Goal: Contribute content

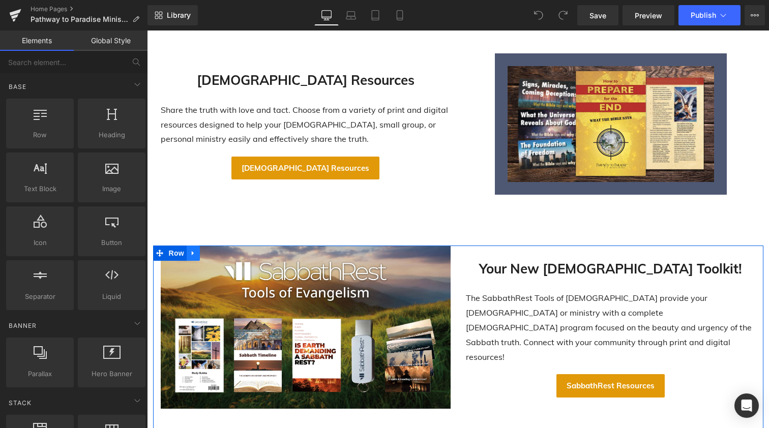
scroll to position [289, 0]
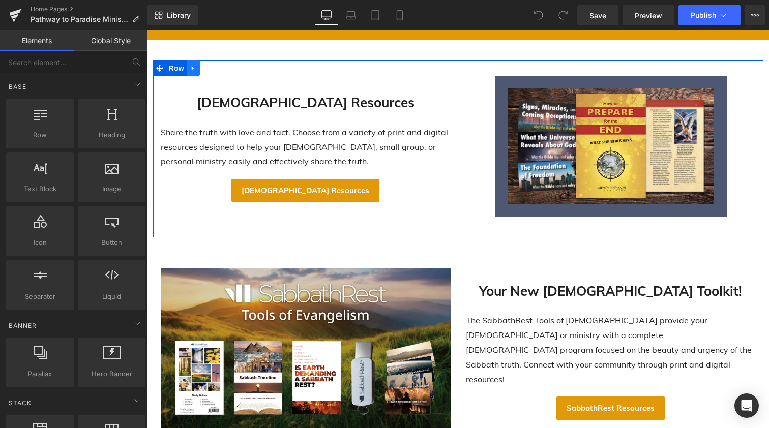
click at [193, 68] on icon at bounding box center [193, 68] width 7 height 8
click at [206, 68] on icon at bounding box center [206, 68] width 7 height 7
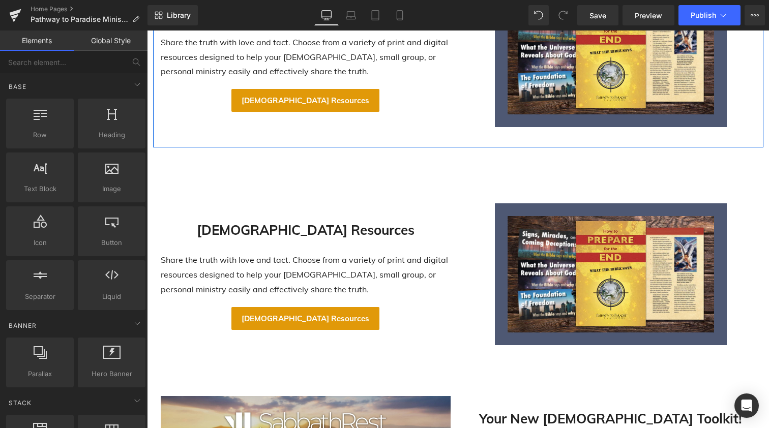
scroll to position [390, 0]
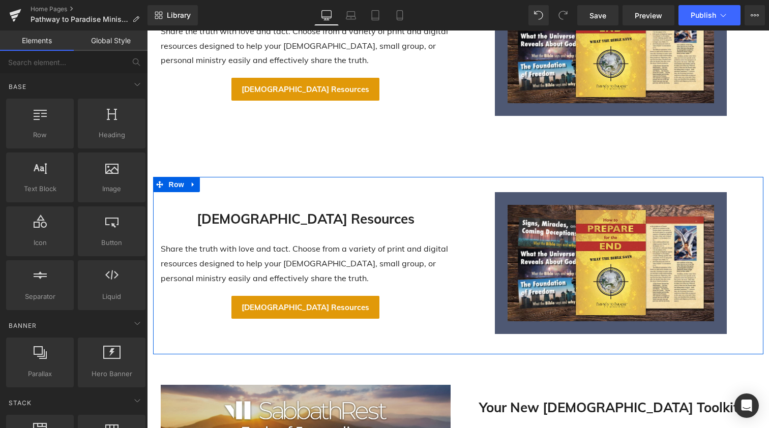
click at [196, 191] on link at bounding box center [193, 184] width 13 height 15
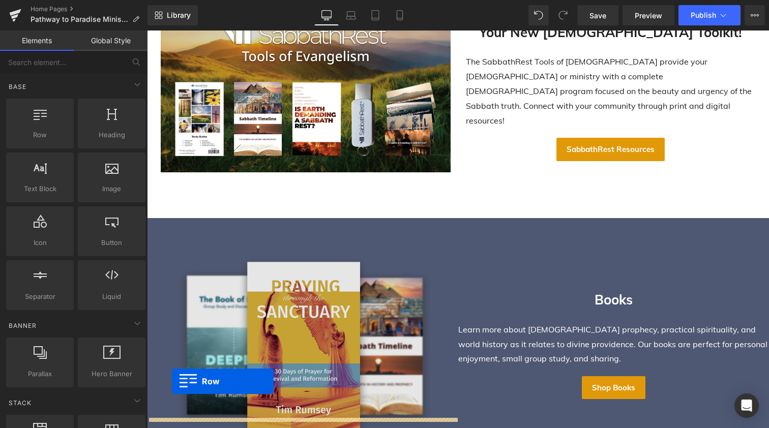
scroll to position [696, 0]
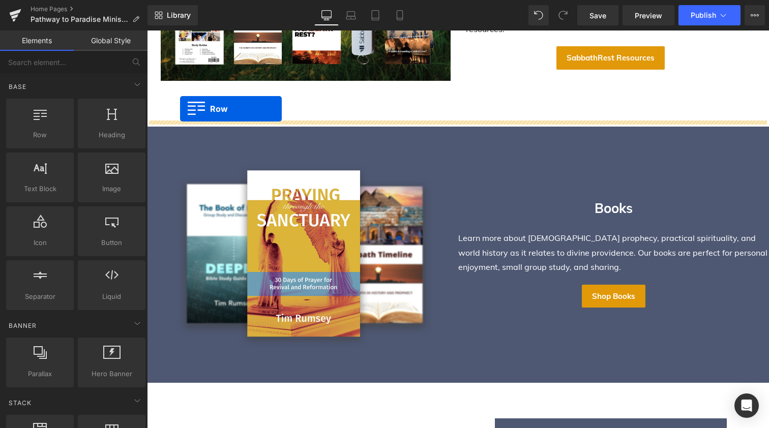
drag, startPoint x: 156, startPoint y: 182, endPoint x: 180, endPoint y: 109, distance: 77.2
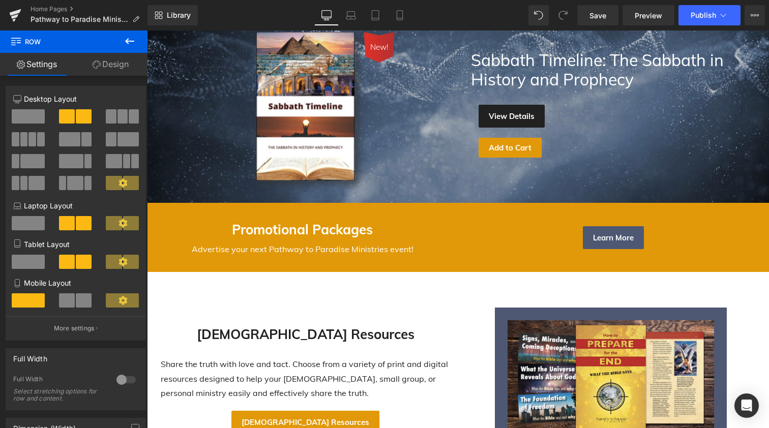
scroll to position [126, 0]
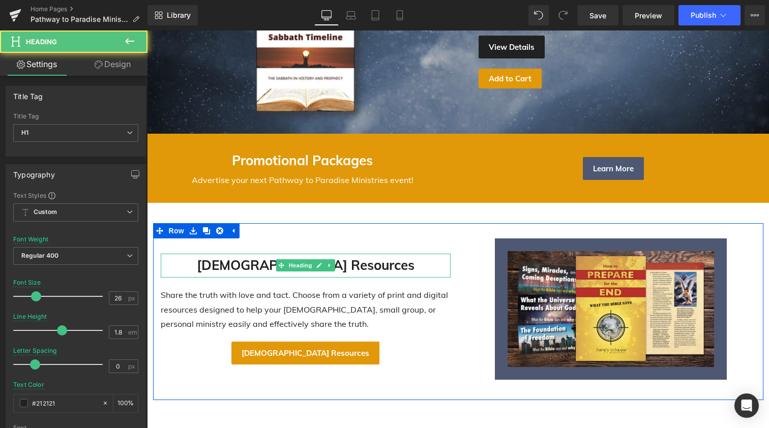
click at [269, 264] on strong "[DEMOGRAPHIC_DATA] Resources" at bounding box center [306, 265] width 218 height 17
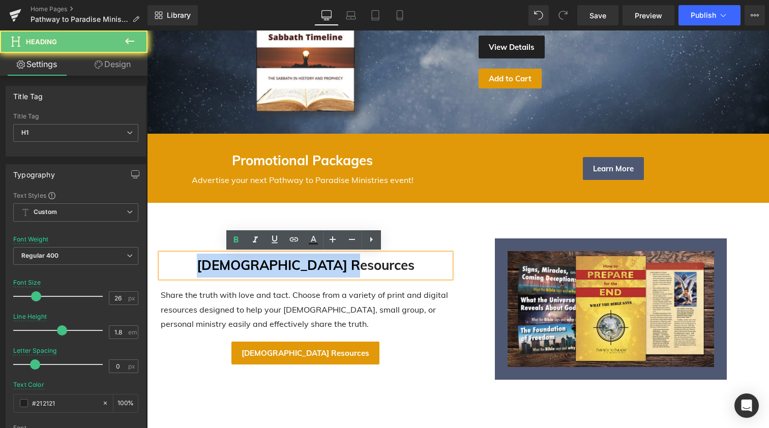
click at [269, 264] on strong "[DEMOGRAPHIC_DATA] Resources" at bounding box center [306, 265] width 218 height 17
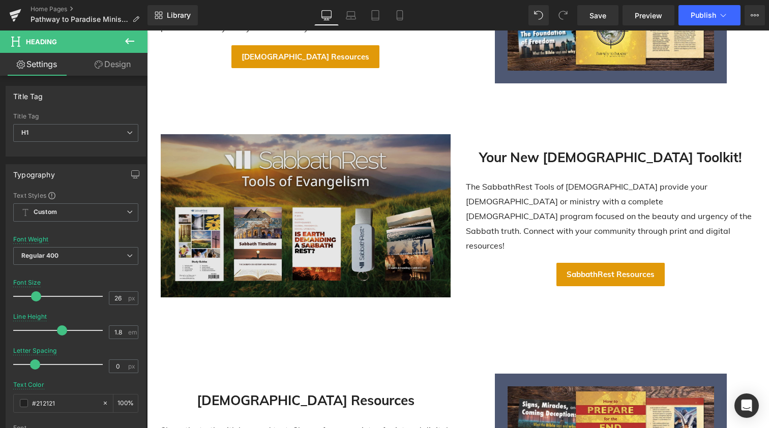
scroll to position [422, 0]
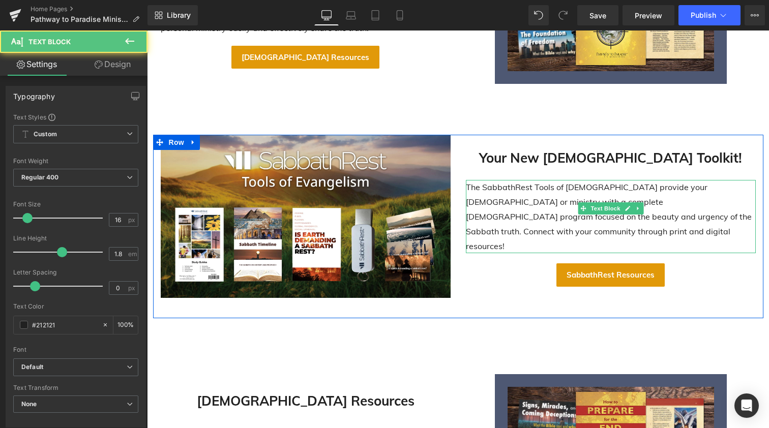
click at [529, 194] on p "The SabbathRest Tools of [DEMOGRAPHIC_DATA] provide your [DEMOGRAPHIC_DATA] or …" at bounding box center [611, 216] width 290 height 73
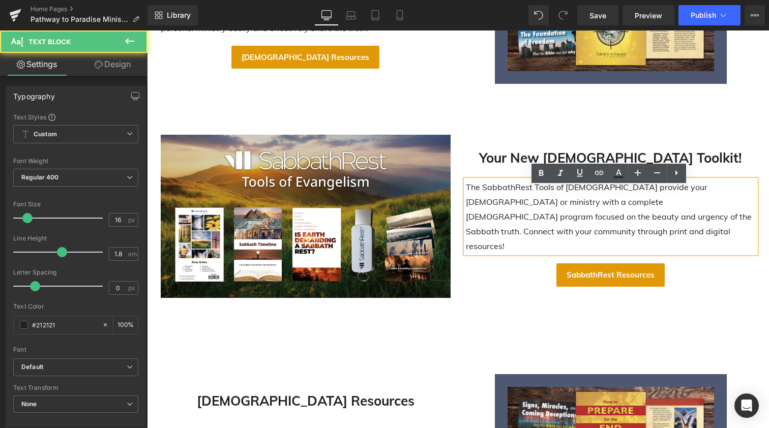
click at [529, 193] on p "The SabbathRest Tools of [DEMOGRAPHIC_DATA] provide your [DEMOGRAPHIC_DATA] or …" at bounding box center [611, 216] width 290 height 73
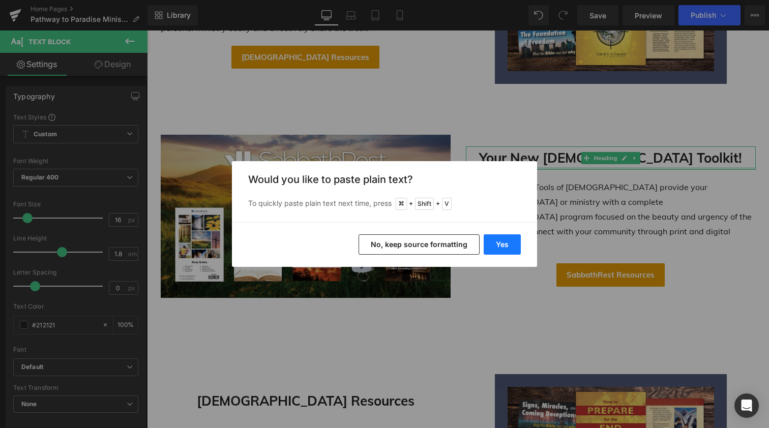
click at [498, 247] on button "Yes" at bounding box center [502, 245] width 37 height 20
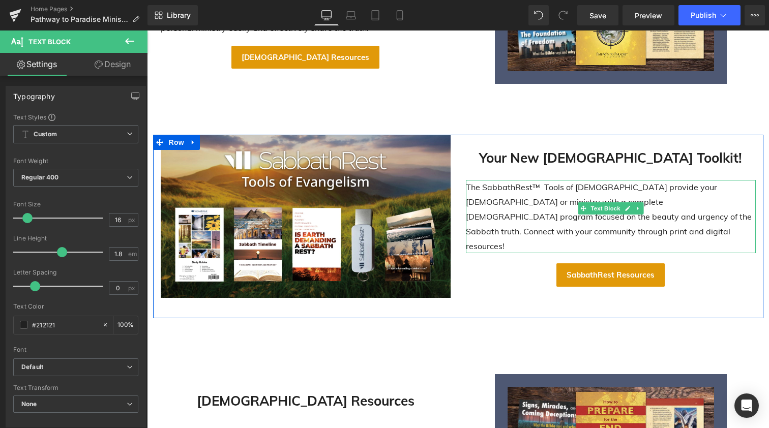
click at [540, 194] on p "The SabbathRest™ Tools of [DEMOGRAPHIC_DATA] provide your [DEMOGRAPHIC_DATA] or…" at bounding box center [611, 216] width 290 height 73
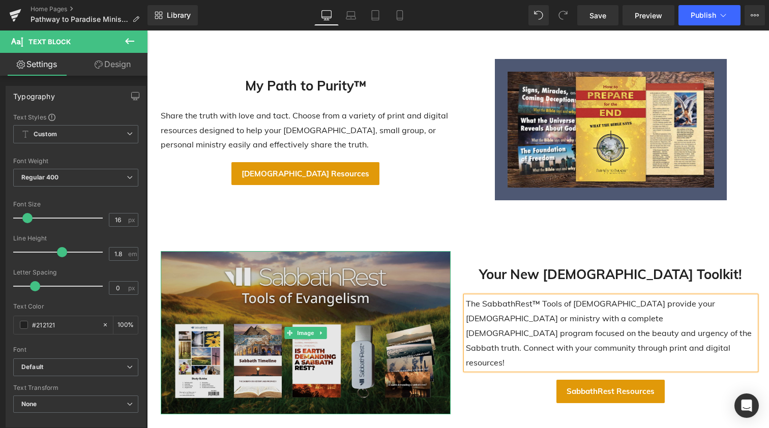
scroll to position [291, 0]
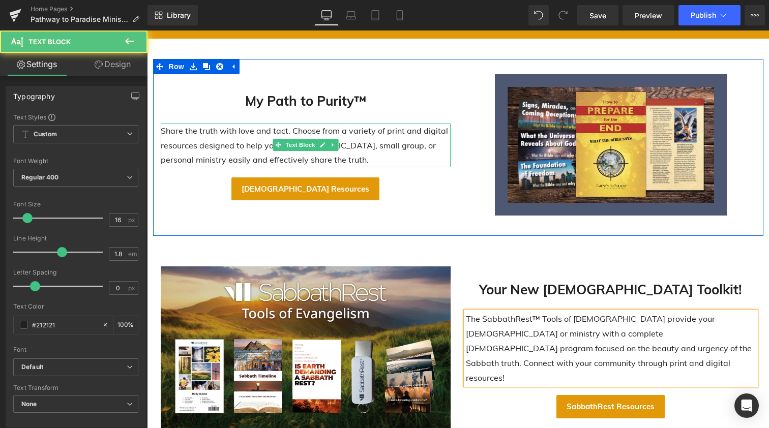
click at [261, 145] on p "Share the truth with love and tact. Choose from a variety of print and digital …" at bounding box center [306, 146] width 290 height 44
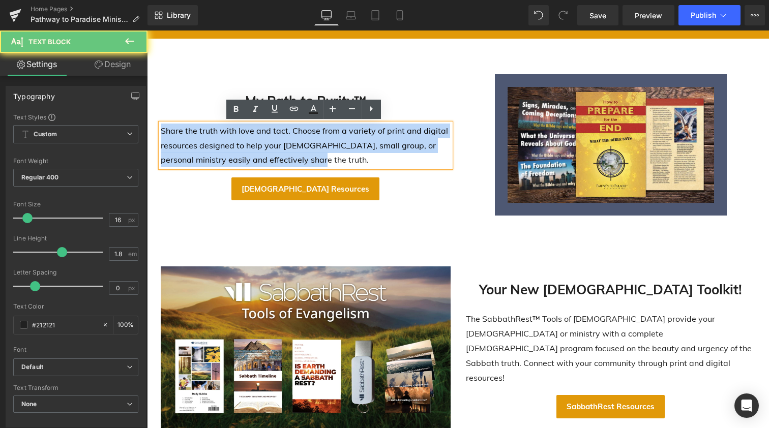
click at [261, 145] on p "Share the truth with love and tact. Choose from a variety of print and digital …" at bounding box center [306, 146] width 290 height 44
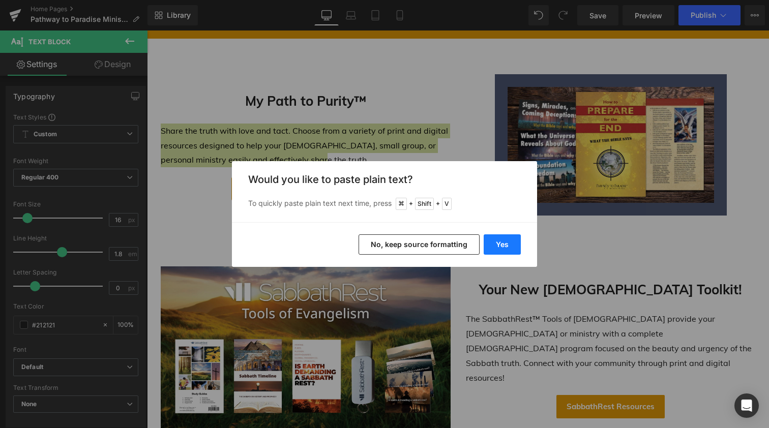
click at [509, 242] on button "Yes" at bounding box center [502, 245] width 37 height 20
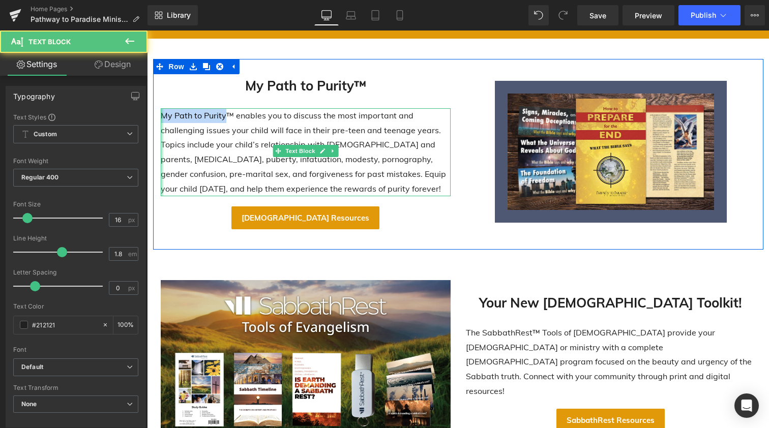
drag, startPoint x: 223, startPoint y: 114, endPoint x: 160, endPoint y: 113, distance: 63.6
click at [161, 113] on div "My Path to Purity™ enables you to discuss the most important and challenging is…" at bounding box center [306, 152] width 290 height 88
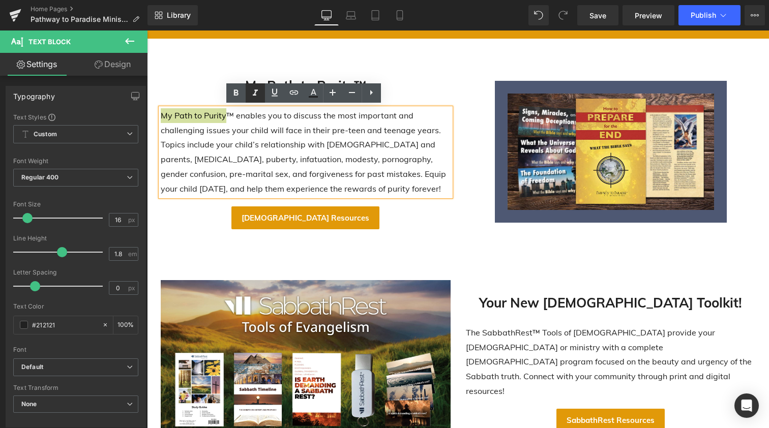
click at [254, 91] on icon at bounding box center [255, 93] width 12 height 12
click at [310, 172] on p "My Path to Purity ™ enables you to discuss the most important and challenging i…" at bounding box center [306, 152] width 290 height 88
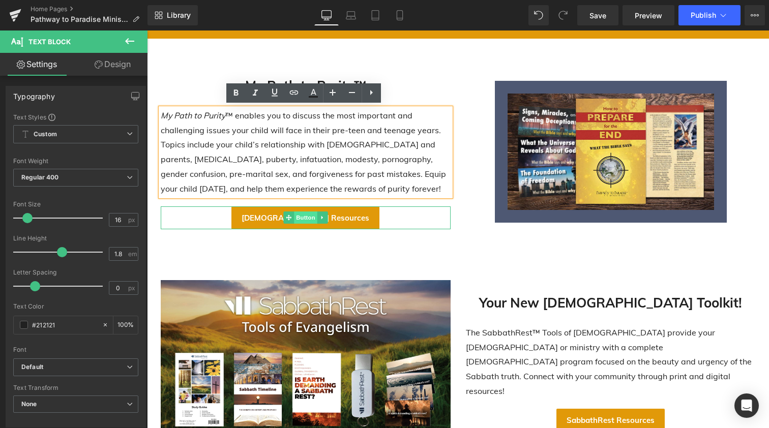
click at [304, 214] on span "Button" at bounding box center [305, 218] width 23 height 12
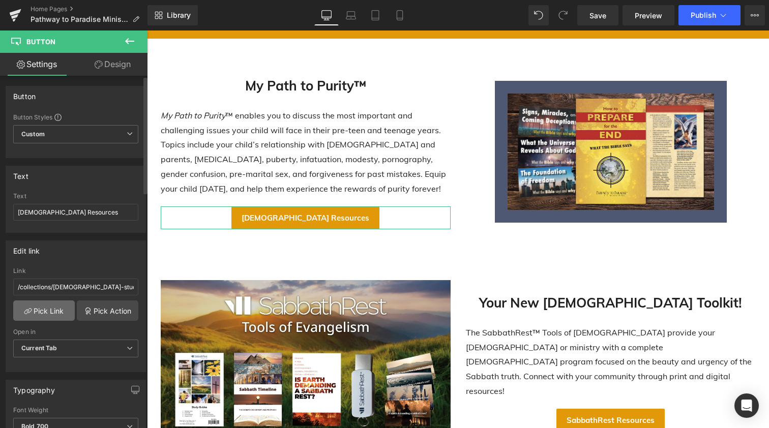
click at [54, 307] on link "Pick Link" at bounding box center [44, 311] width 62 height 20
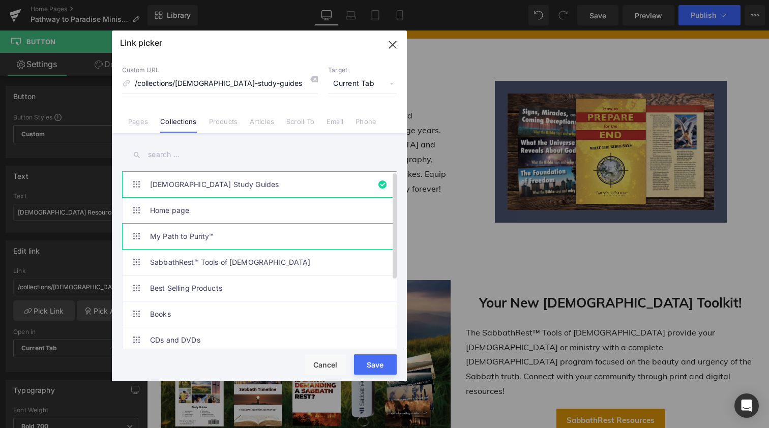
click at [169, 235] on link "My Path to Purity™" at bounding box center [262, 236] width 224 height 25
type input "/collections/my-path-to-purity™"
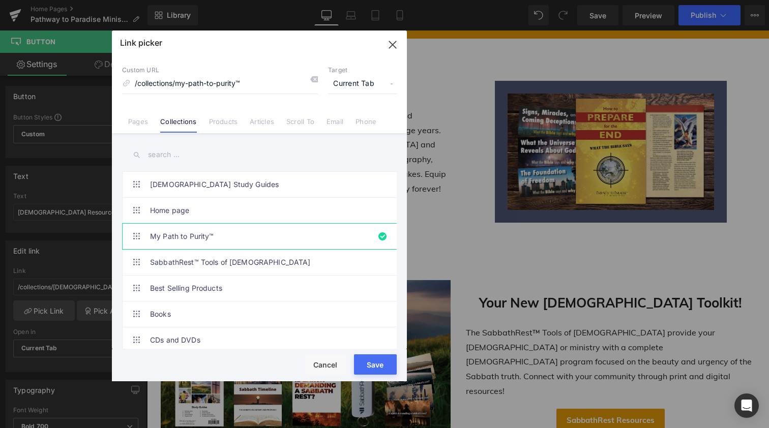
click at [371, 363] on button "Save" at bounding box center [375, 365] width 43 height 20
type input "/collections/my-path-to-purity™"
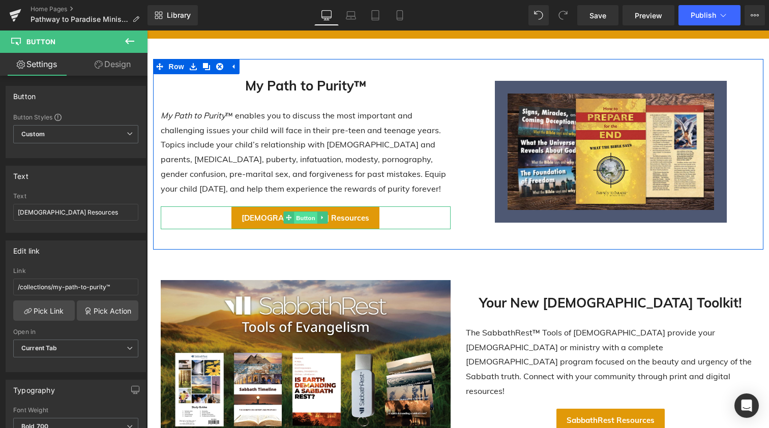
click at [299, 213] on span "Button" at bounding box center [305, 218] width 23 height 12
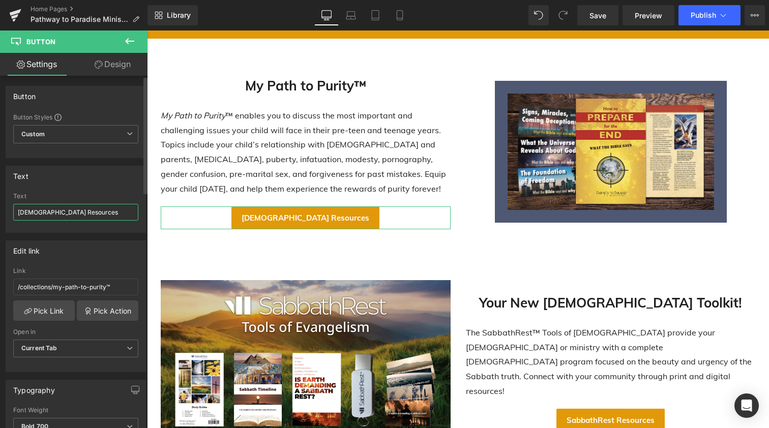
click at [70, 215] on input "[DEMOGRAPHIC_DATA] Resources" at bounding box center [75, 212] width 125 height 17
type input "Learn More"
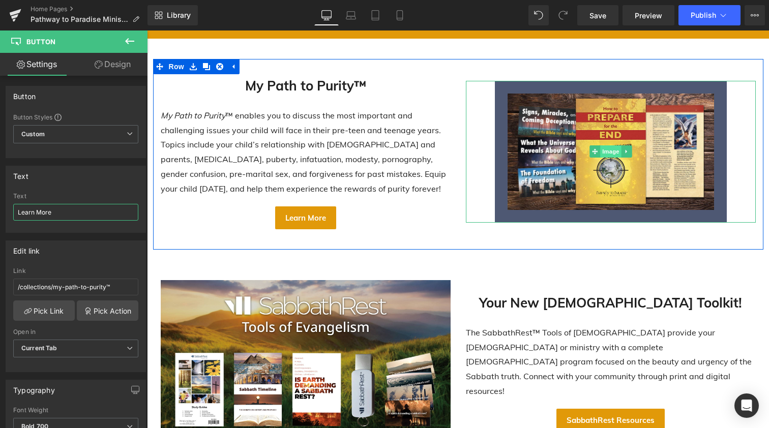
click at [609, 147] on span "Image" at bounding box center [610, 152] width 21 height 12
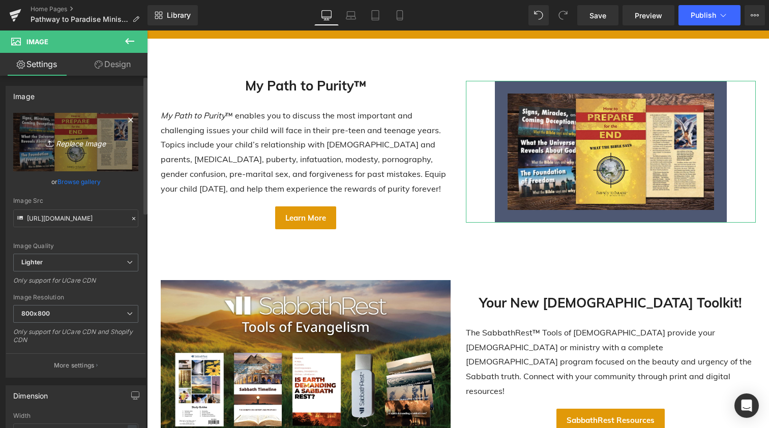
click at [79, 141] on icon "Replace Image" at bounding box center [75, 142] width 81 height 13
type input "C:\fakepath\MPTP banner.jpg"
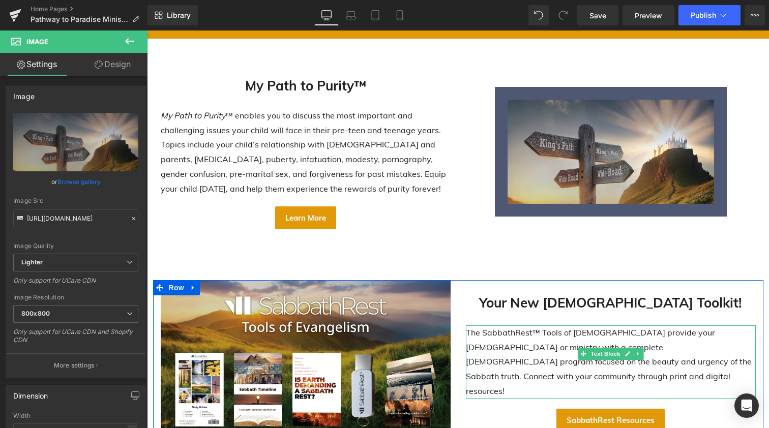
type input "[URL][DOMAIN_NAME]"
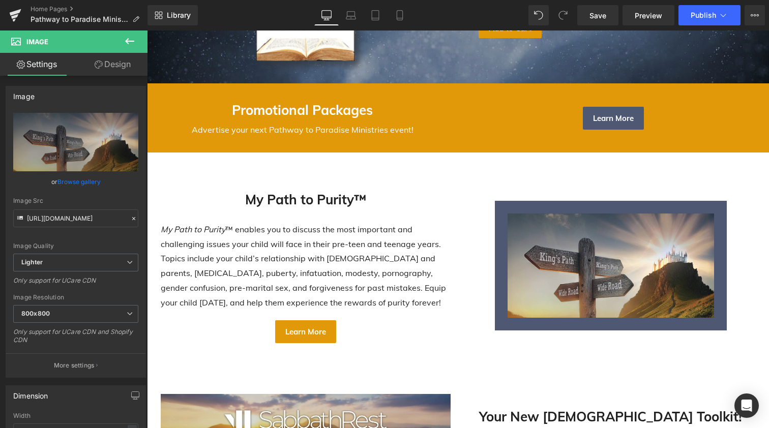
scroll to position [176, 0]
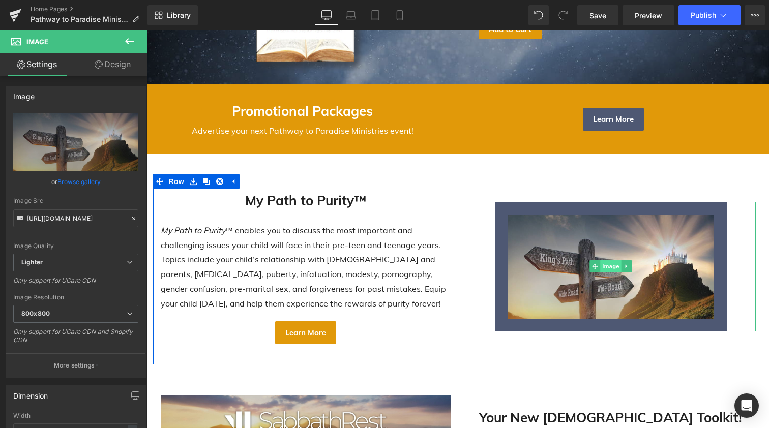
click at [610, 261] on span "Image" at bounding box center [610, 267] width 21 height 12
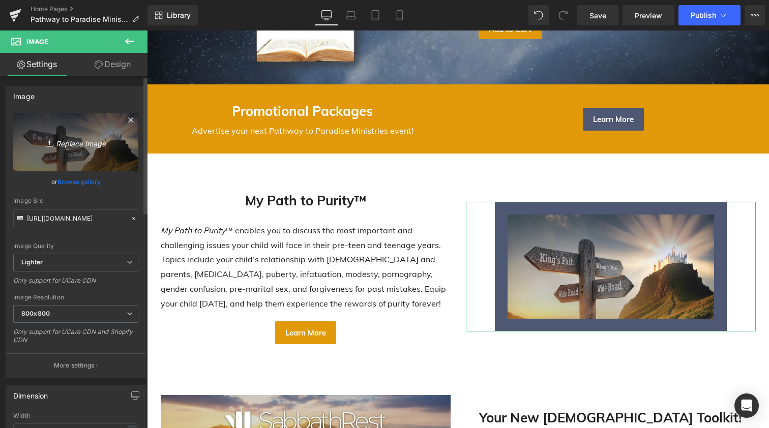
click at [71, 143] on icon "Replace Image" at bounding box center [75, 142] width 81 height 13
type input "C:\fakepath\MPTP covers mockup 500px.png"
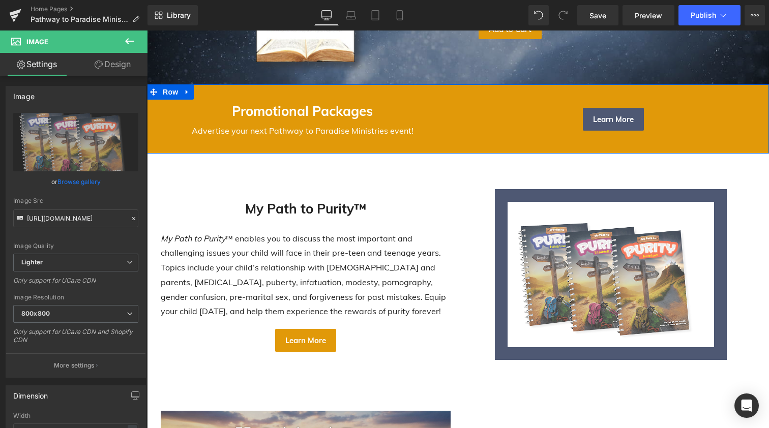
type input "[URL][DOMAIN_NAME]"
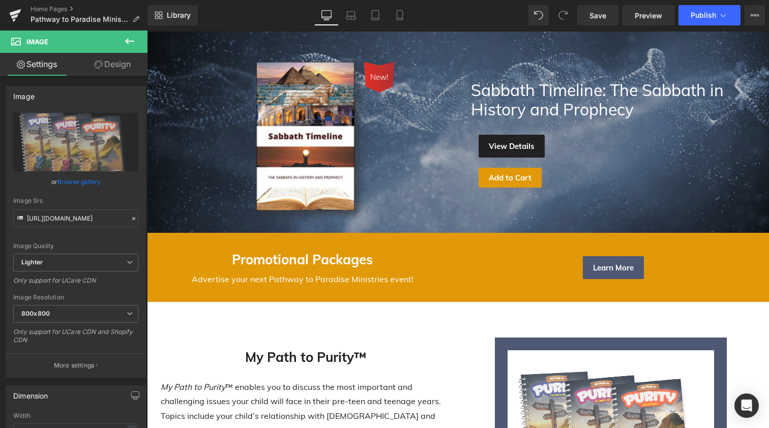
scroll to position [29, 0]
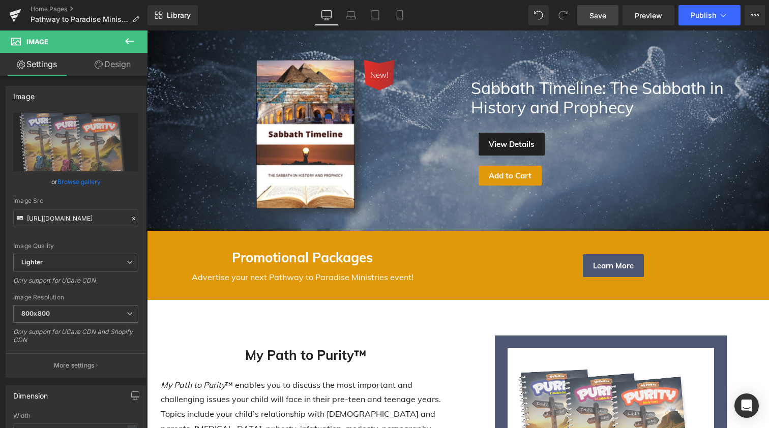
click at [596, 12] on span "Save" at bounding box center [598, 15] width 17 height 11
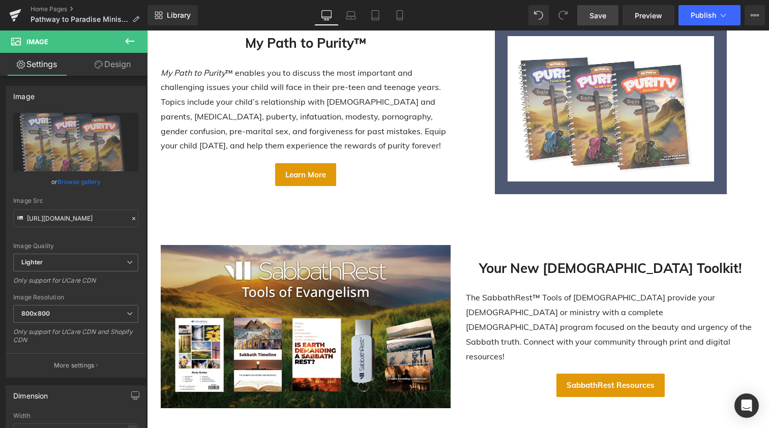
scroll to position [229, 0]
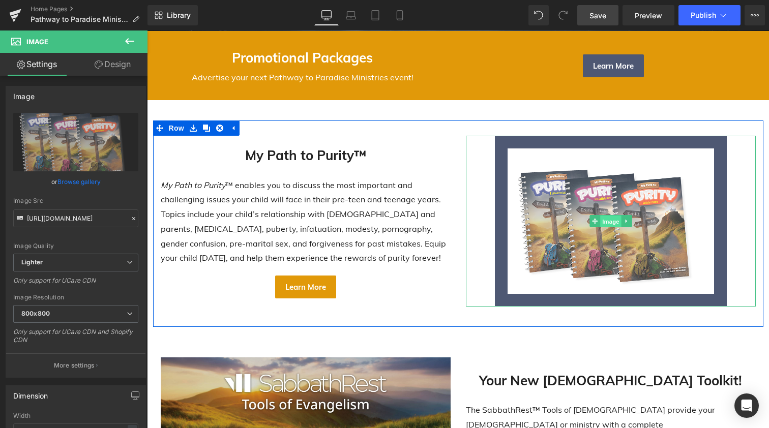
click at [607, 222] on span "Image" at bounding box center [610, 222] width 21 height 12
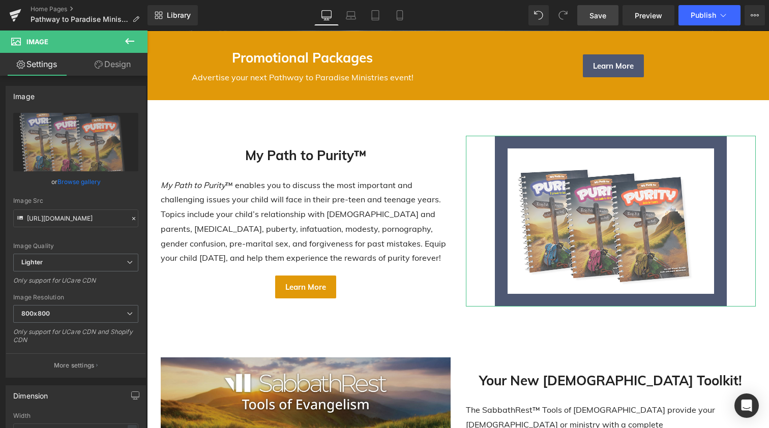
click at [122, 66] on link "Design" at bounding box center [113, 64] width 74 height 23
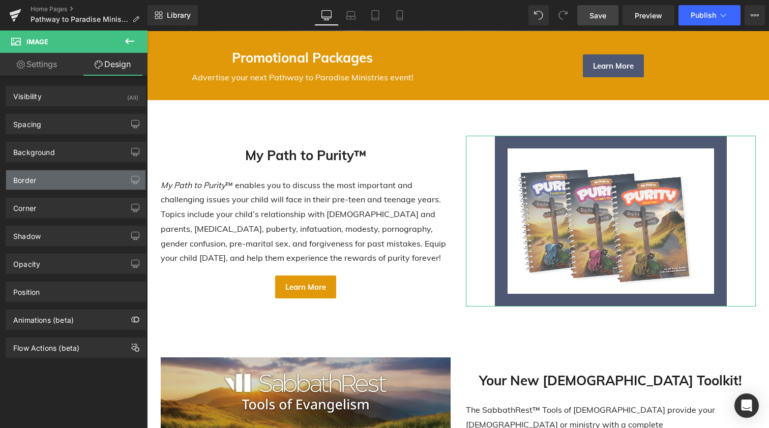
click at [97, 181] on div "Border" at bounding box center [75, 179] width 139 height 19
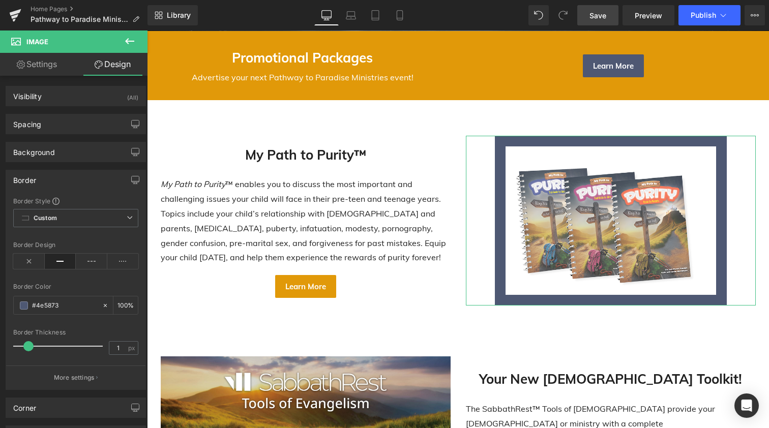
type input "0"
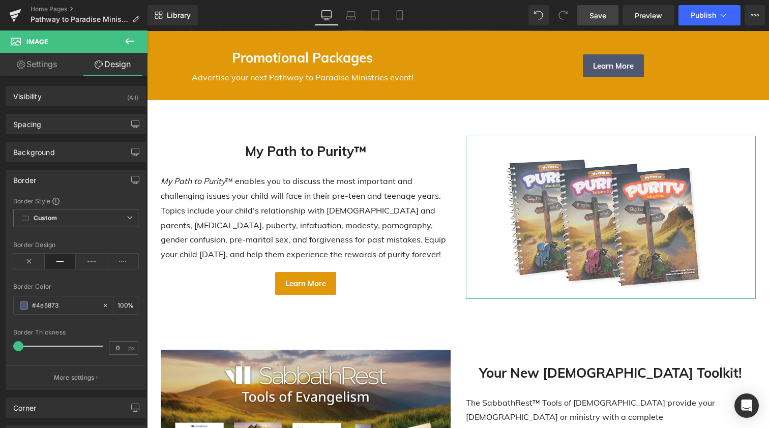
drag, startPoint x: 38, startPoint y: 347, endPoint x: 0, endPoint y: 335, distance: 40.1
click at [0, 335] on div "Border Border Style Custom Custom Setup Global Style Custom Setup Global Style …" at bounding box center [76, 276] width 152 height 228
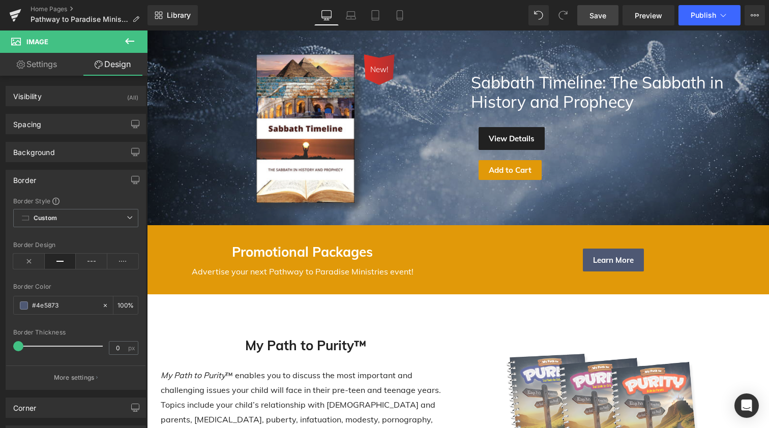
scroll to position [15, 0]
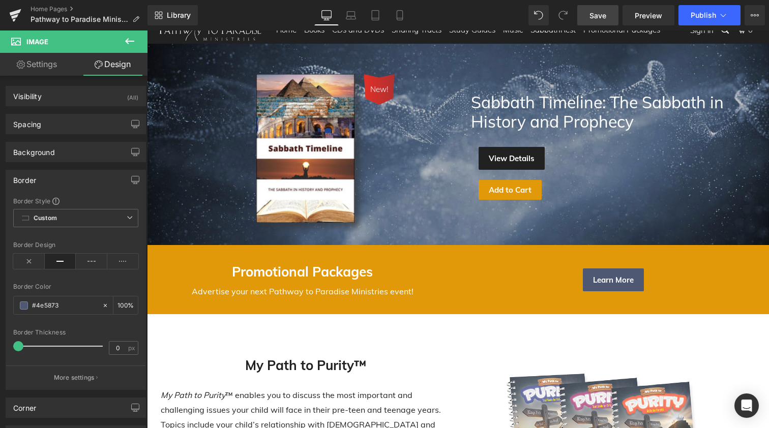
click at [596, 15] on span "Save" at bounding box center [598, 15] width 17 height 11
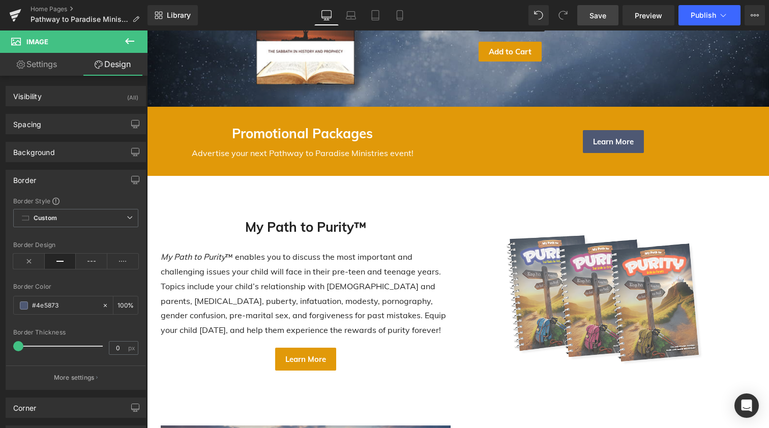
scroll to position [154, 0]
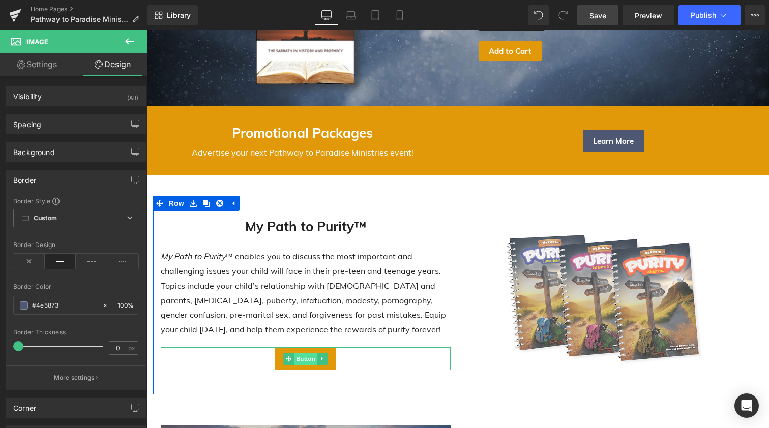
click at [296, 356] on span "Button" at bounding box center [305, 359] width 23 height 12
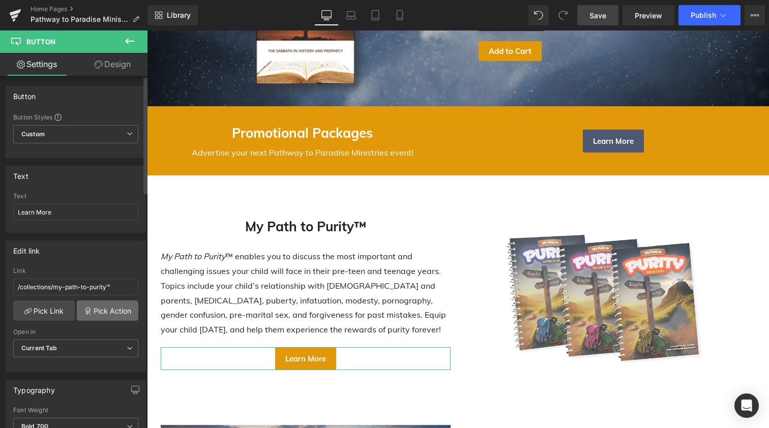
click at [98, 311] on link "Pick Action" at bounding box center [108, 311] width 62 height 20
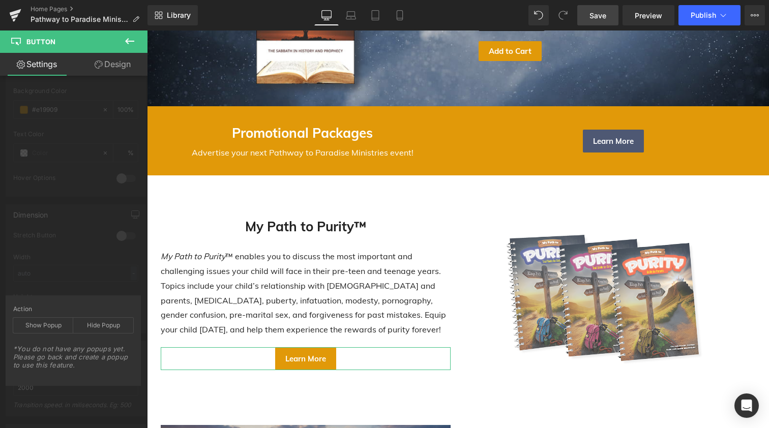
scroll to position [398, 0]
click at [128, 40] on icon at bounding box center [130, 41] width 12 height 12
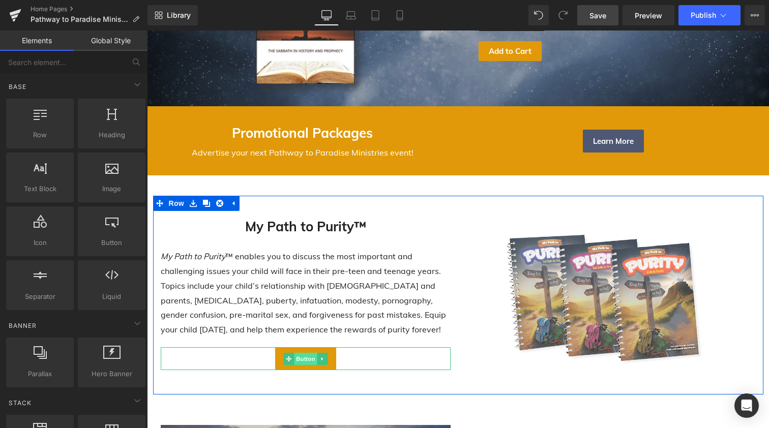
click at [300, 355] on span "Button" at bounding box center [305, 359] width 23 height 12
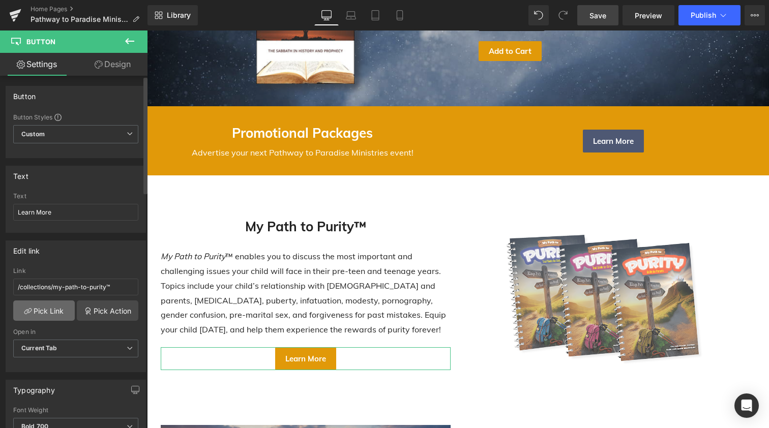
click at [48, 311] on link "Pick Link" at bounding box center [44, 311] width 62 height 20
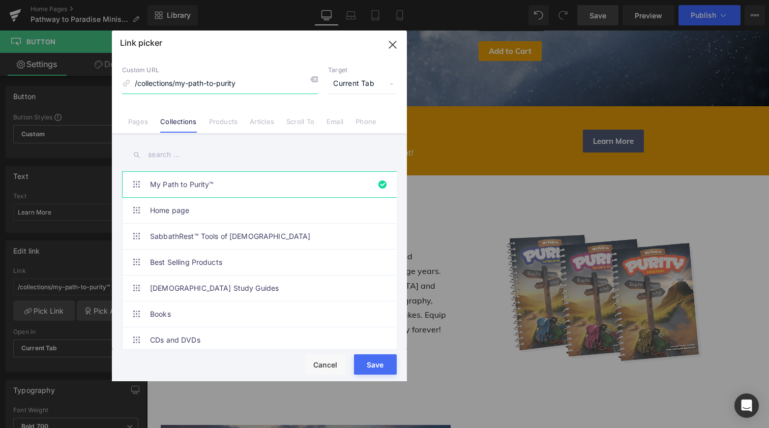
type input "/collections/my-path-to-purity"
click at [377, 364] on button "Save" at bounding box center [375, 365] width 43 height 20
type input "/collections/my-path-to-purity"
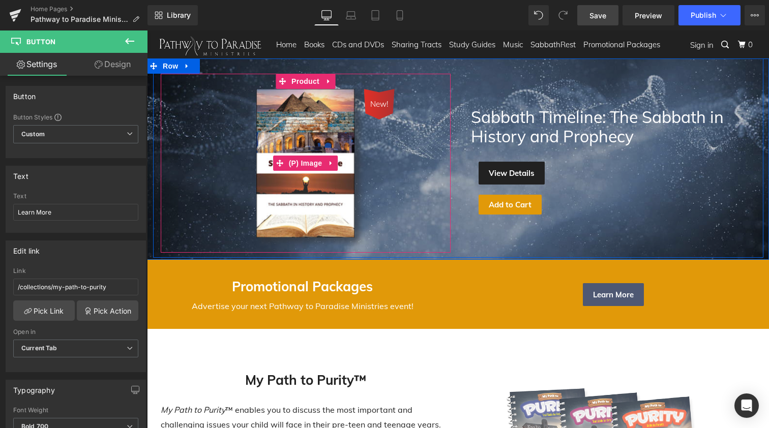
scroll to position [0, 0]
click at [306, 80] on span "Product" at bounding box center [305, 81] width 33 height 15
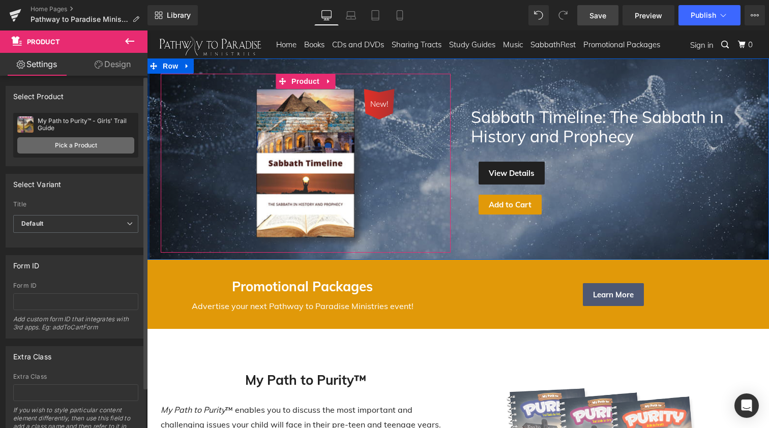
click at [93, 141] on link "Pick a Product" at bounding box center [75, 145] width 117 height 16
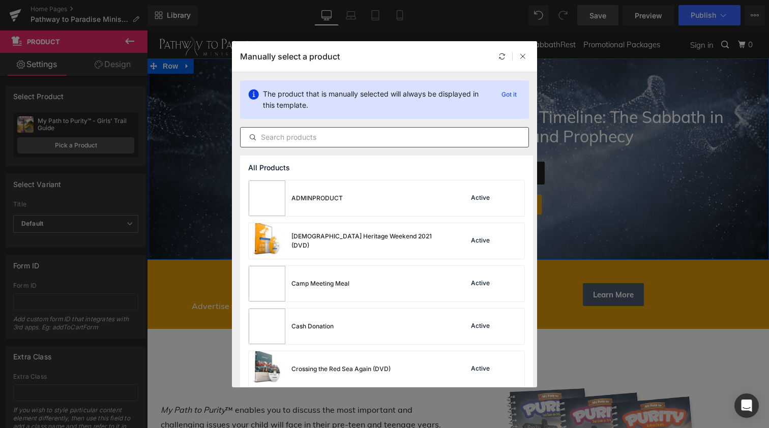
click at [288, 134] on input "text" at bounding box center [385, 137] width 288 height 12
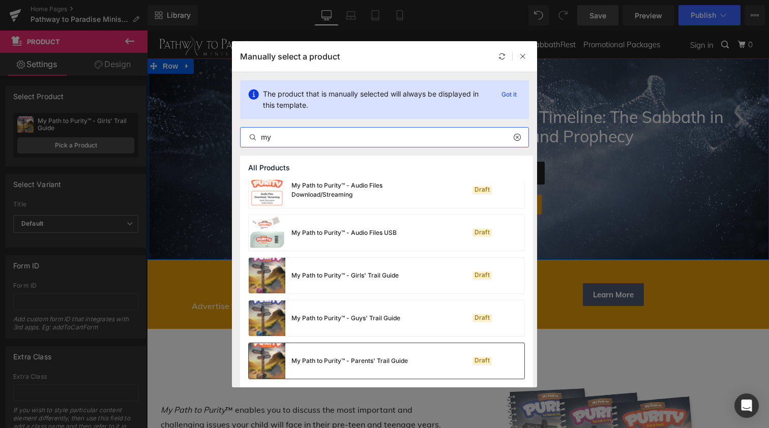
scroll to position [51, 0]
type input "my"
click at [272, 358] on img at bounding box center [267, 361] width 37 height 36
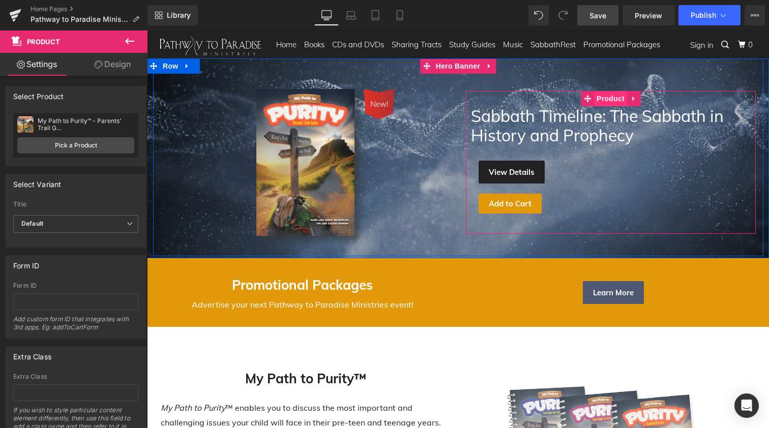
click at [606, 98] on span "Product" at bounding box center [610, 98] width 33 height 15
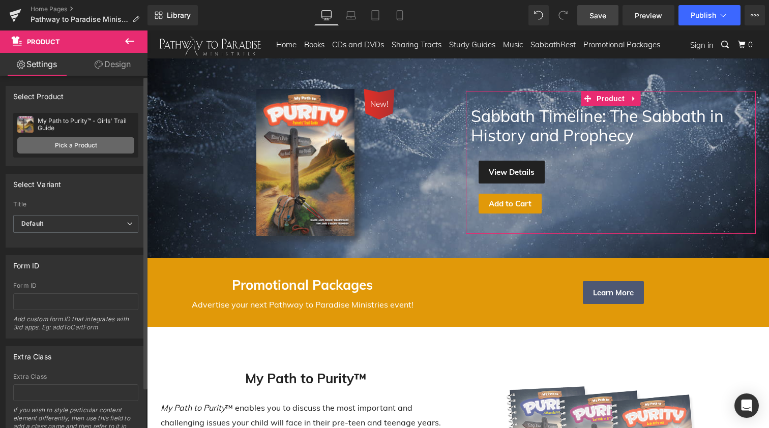
click at [79, 146] on link "Pick a Product" at bounding box center [75, 145] width 117 height 16
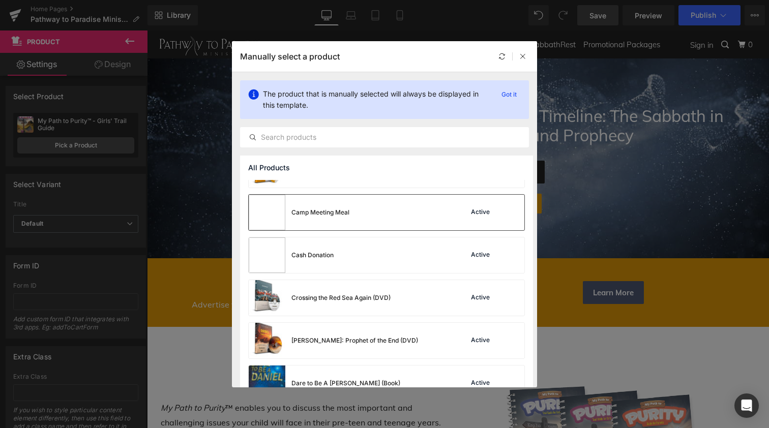
scroll to position [60, 0]
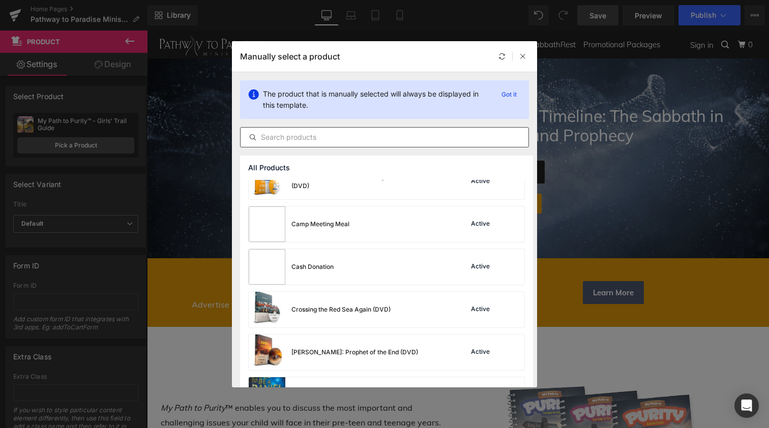
click at [306, 139] on input "text" at bounding box center [385, 137] width 288 height 12
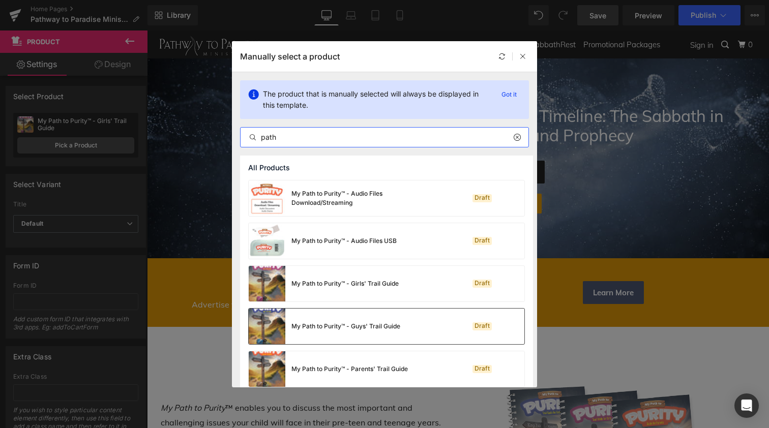
scroll to position [22, 0]
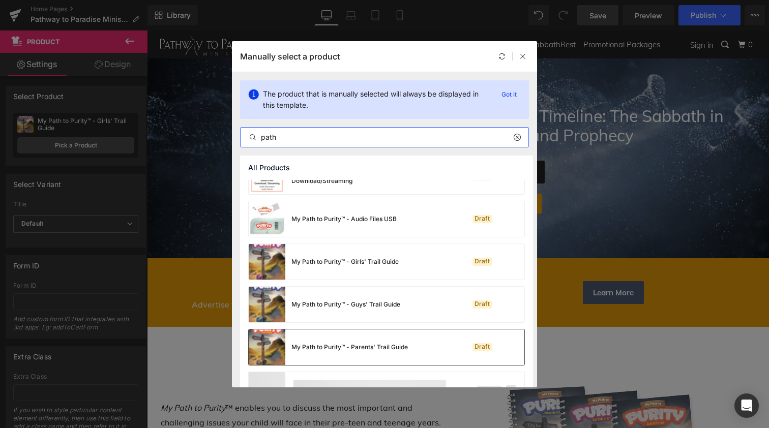
type input "path"
click at [275, 342] on img at bounding box center [267, 348] width 37 height 36
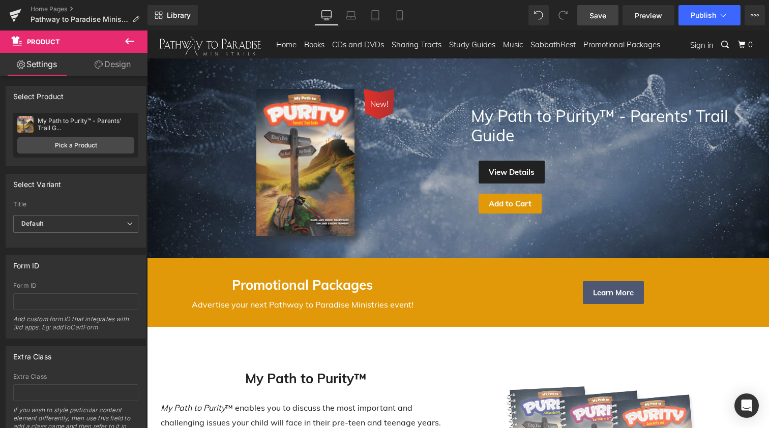
click at [598, 19] on span "Save" at bounding box center [598, 15] width 17 height 11
